Goal: Transaction & Acquisition: Book appointment/travel/reservation

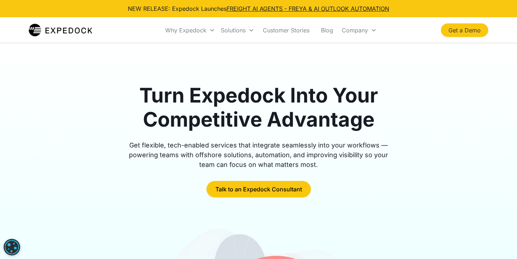
click at [459, 32] on link "Get a Demo" at bounding box center [464, 30] width 47 height 14
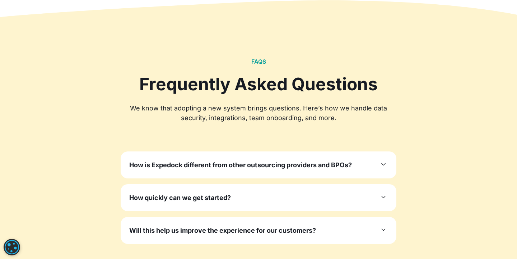
scroll to position [2154, 0]
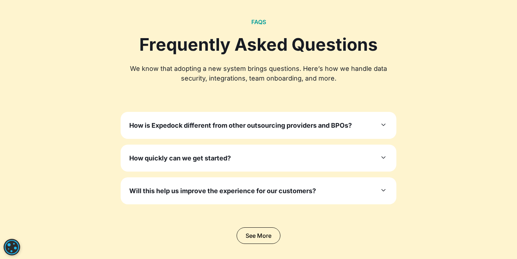
click at [384, 122] on icon at bounding box center [383, 124] width 9 height 9
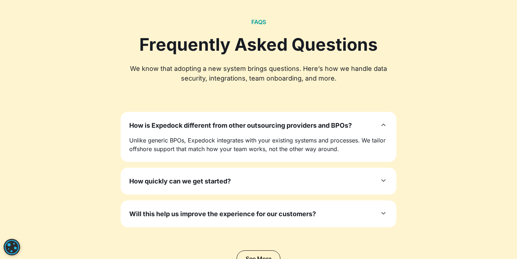
click at [383, 178] on icon at bounding box center [383, 180] width 9 height 9
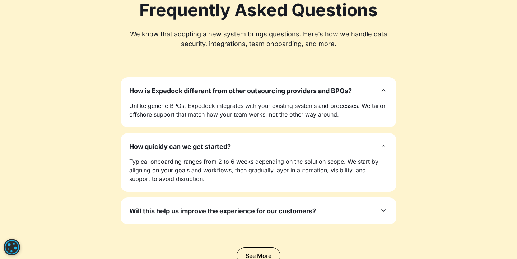
scroll to position [2190, 0]
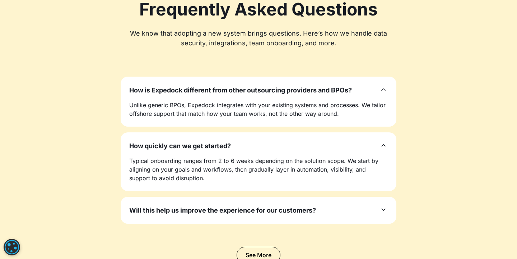
click at [384, 210] on icon at bounding box center [383, 209] width 9 height 9
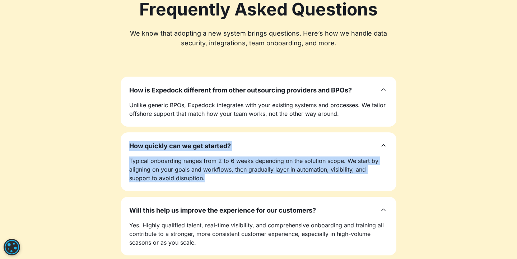
drag, startPoint x: 188, startPoint y: 178, endPoint x: 128, endPoint y: 143, distance: 69.6
click at [128, 143] on div "How quickly can we get started? Typical onboarding ranges from 2 to 6 weeks dep…" at bounding box center [259, 161] width 276 height 59
copy div "How quickly can we get started? Typical onboarding ranges from 2 to 6 weeks dep…"
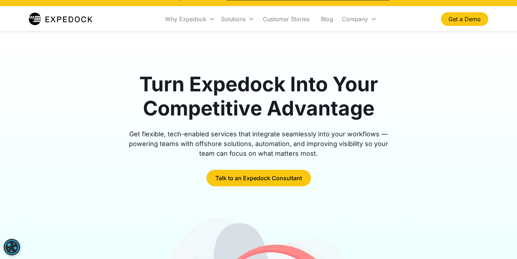
scroll to position [0, 0]
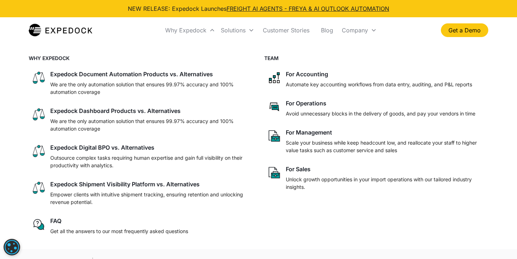
click at [346, 245] on div "WHY EXPEDOCK Expedock Document Automation Products vs. Alternatives We are the …" at bounding box center [259, 146] width 460 height 206
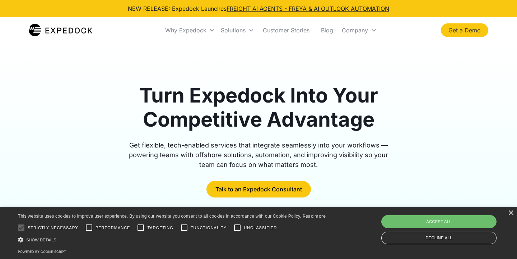
click at [459, 31] on link "Get a Demo" at bounding box center [464, 30] width 47 height 14
click at [466, 28] on link "Get a Demo" at bounding box center [464, 30] width 47 height 14
click at [462, 29] on link "Get a Demo" at bounding box center [464, 30] width 47 height 14
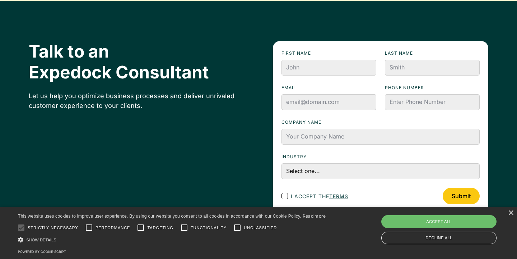
scroll to position [2438, 0]
